Goal: Entertainment & Leisure: Consume media (video, audio)

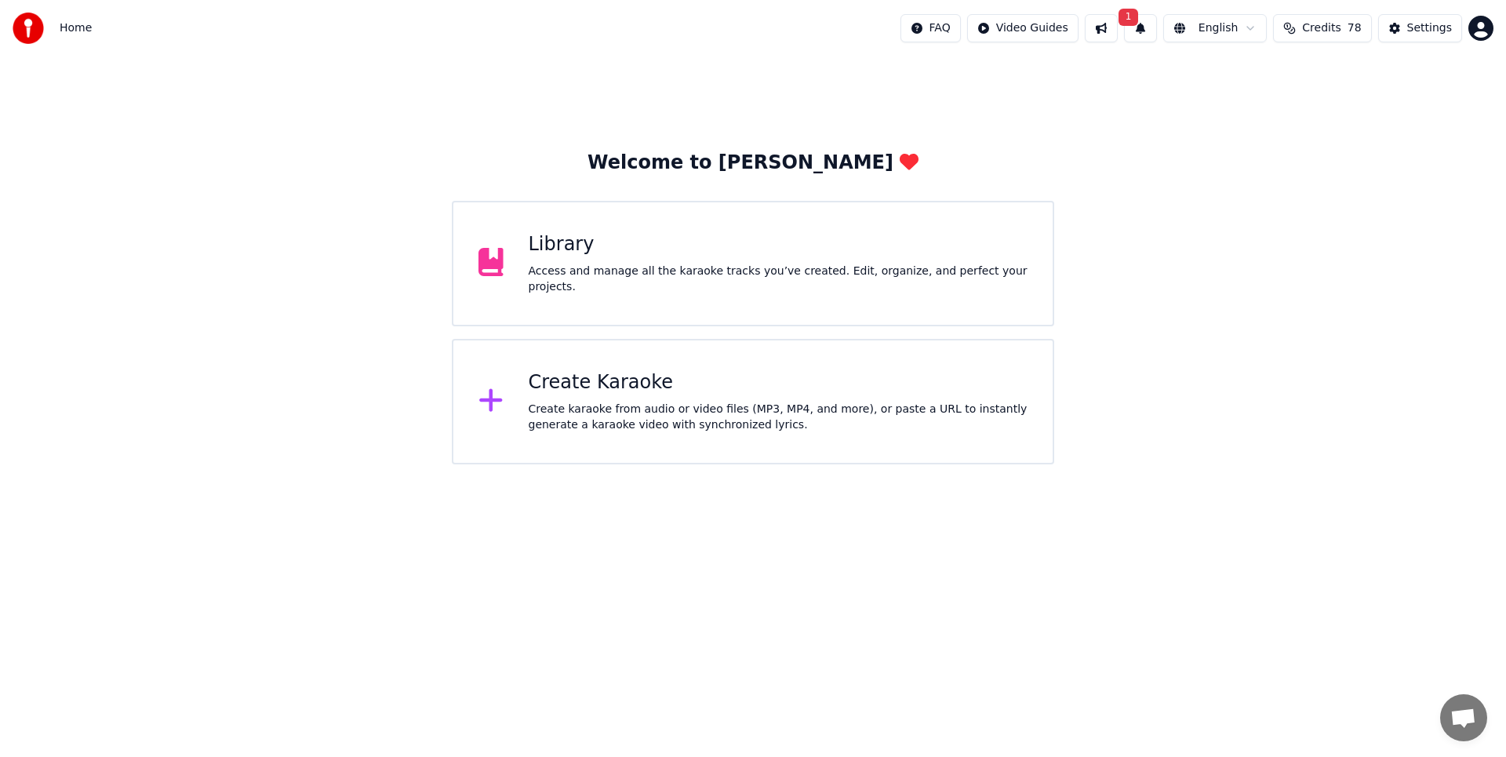
click at [1332, 24] on span "Credits" at bounding box center [1321, 28] width 38 height 16
click at [951, 270] on div "Access and manage all the karaoke tracks you’ve created. Edit, organize, and pe…" at bounding box center [779, 279] width 500 height 31
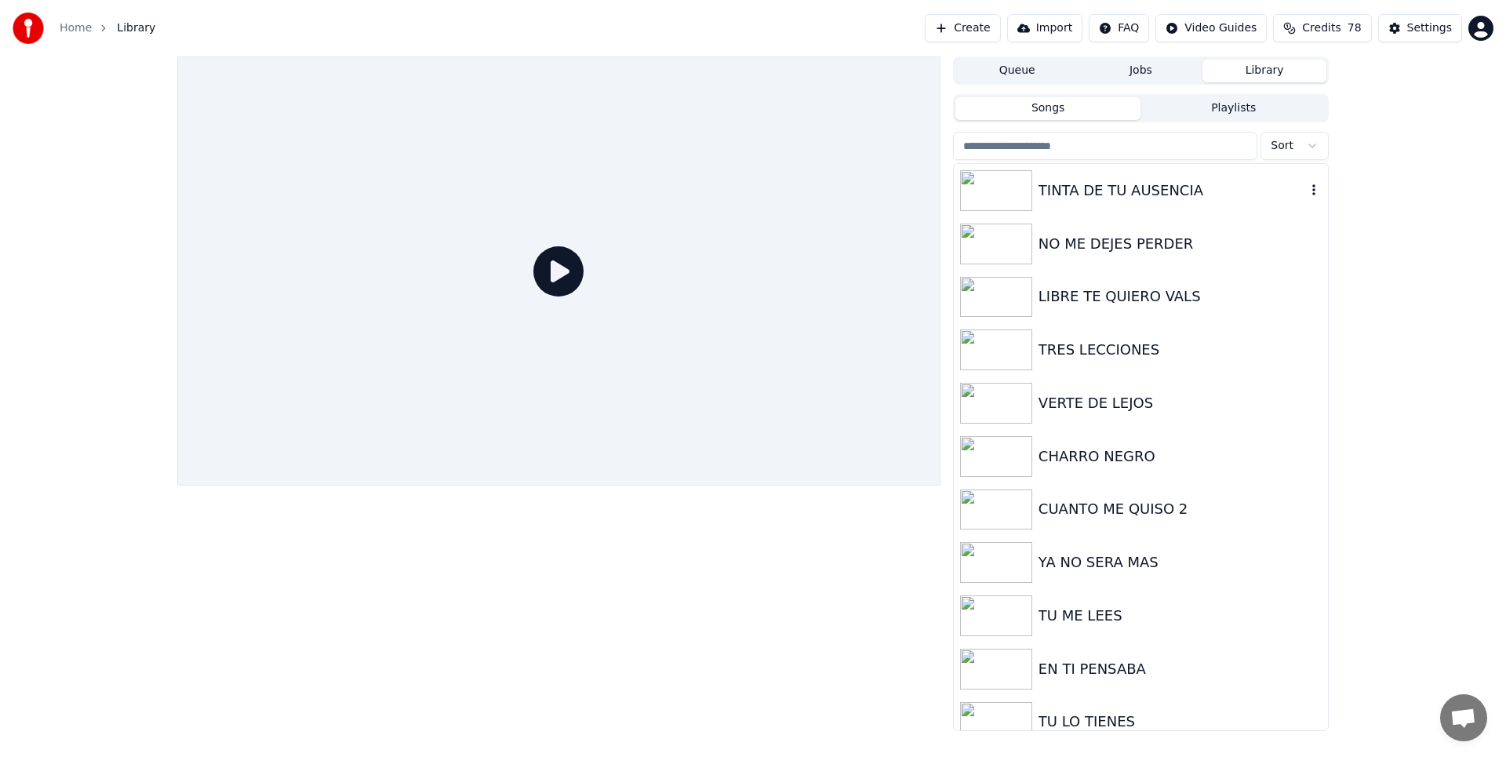
click at [992, 182] on img at bounding box center [996, 190] width 72 height 41
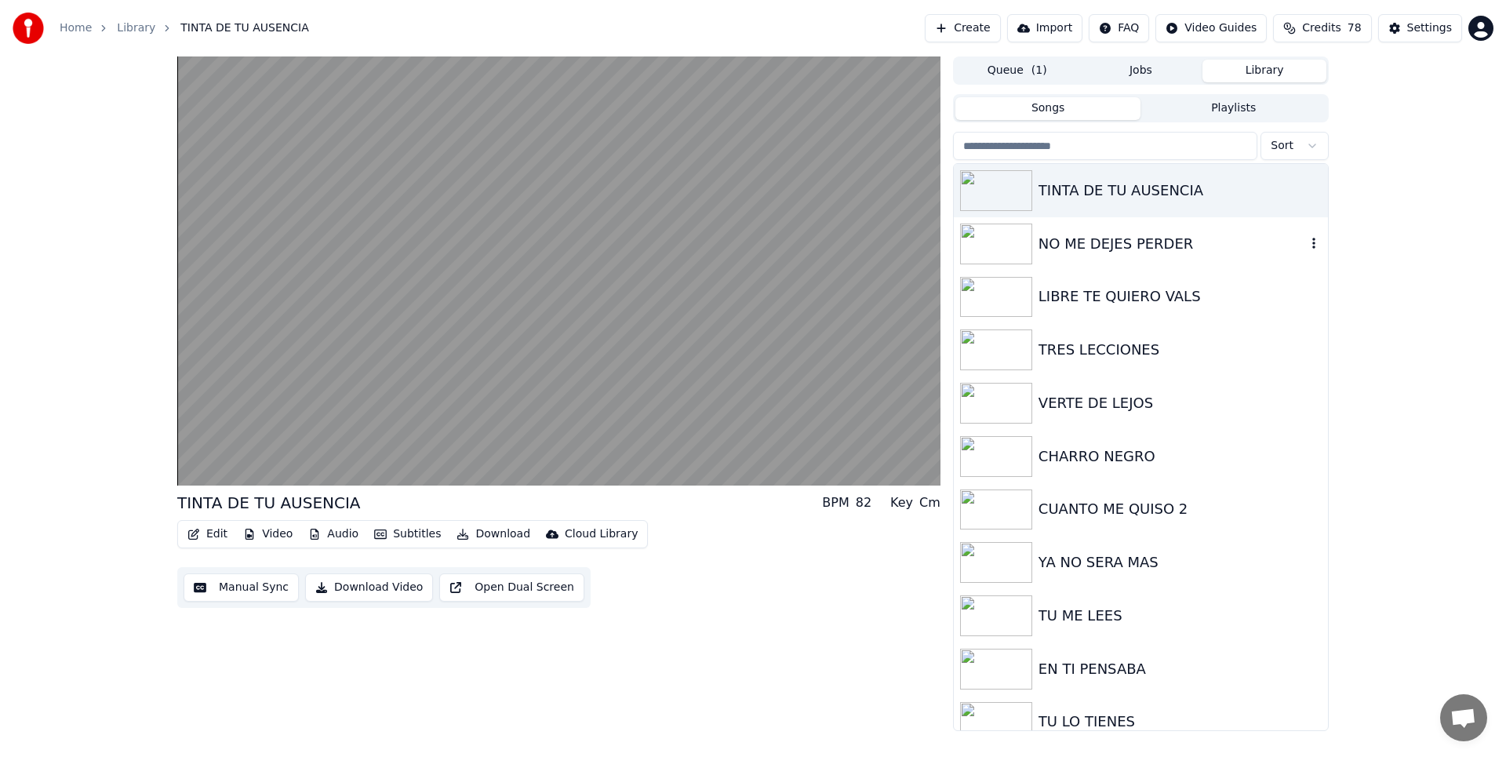
click at [1129, 260] on div "NO ME DEJES PERDER" at bounding box center [1141, 243] width 374 height 53
